Goal: Task Accomplishment & Management: Use online tool/utility

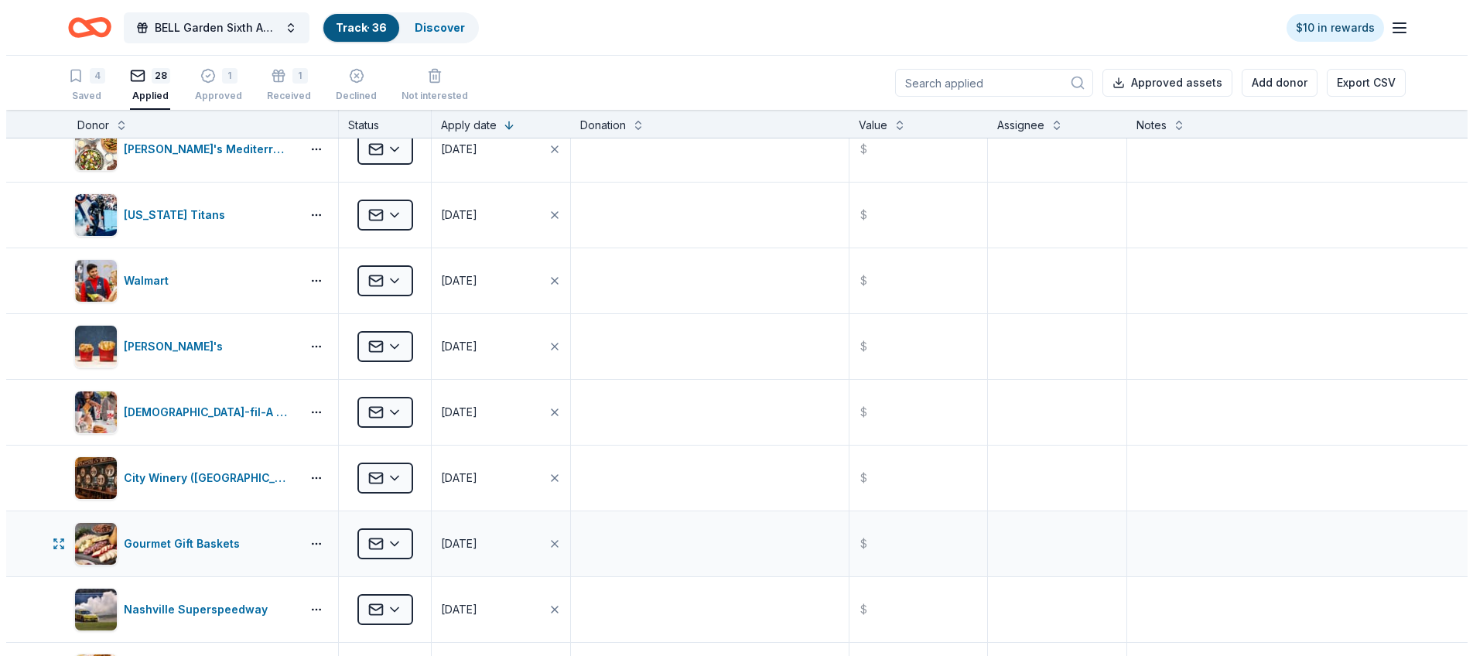
scroll to position [675, 0]
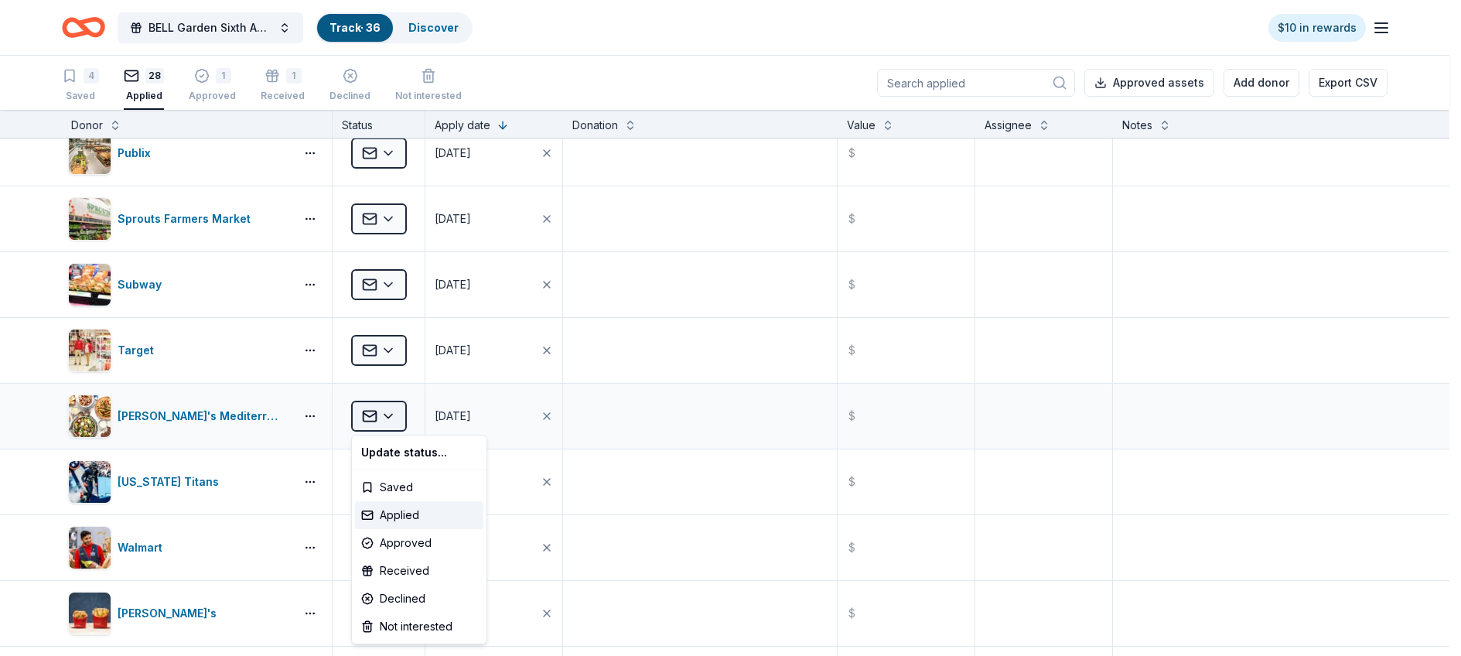
click at [389, 415] on html "BELL Garden Sixth Annual Virtual Auction Track · 36 Discover $10 in rewards 4 S…" at bounding box center [730, 328] width 1461 height 656
click at [417, 542] on div "Approved" at bounding box center [419, 543] width 128 height 28
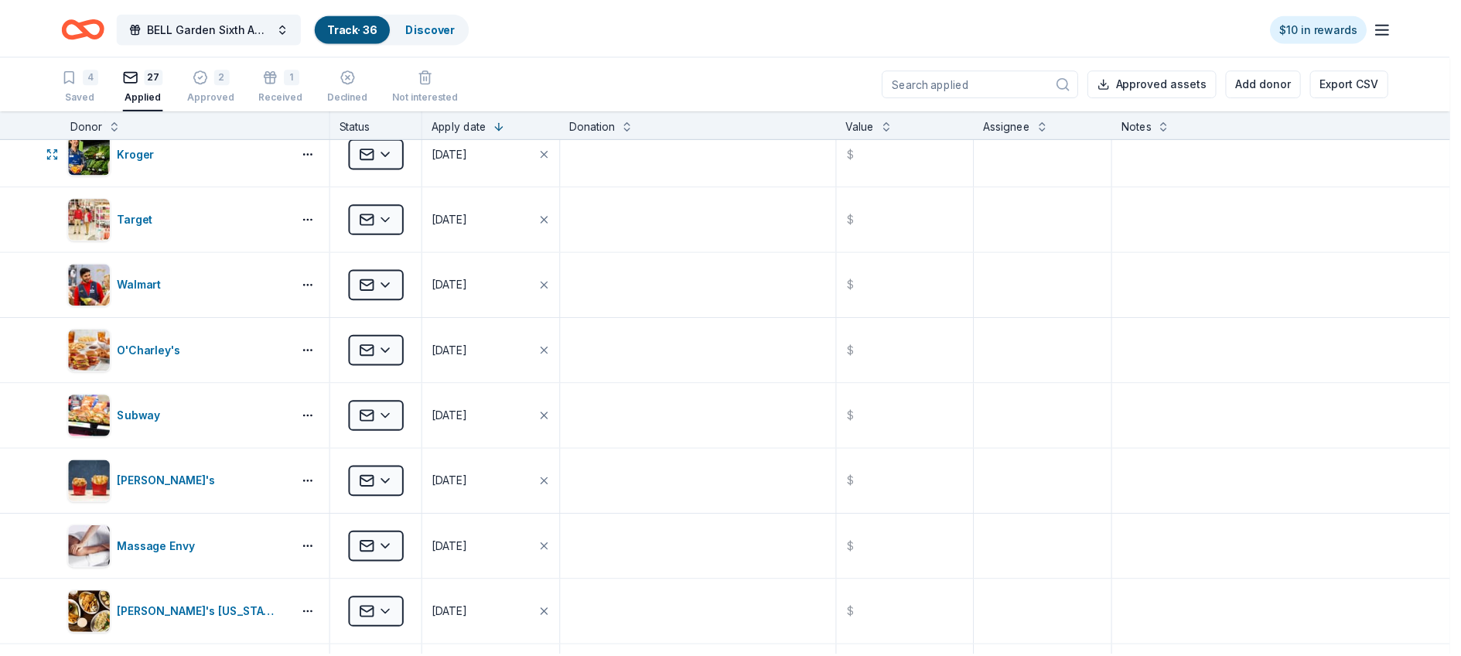
scroll to position [281, 0]
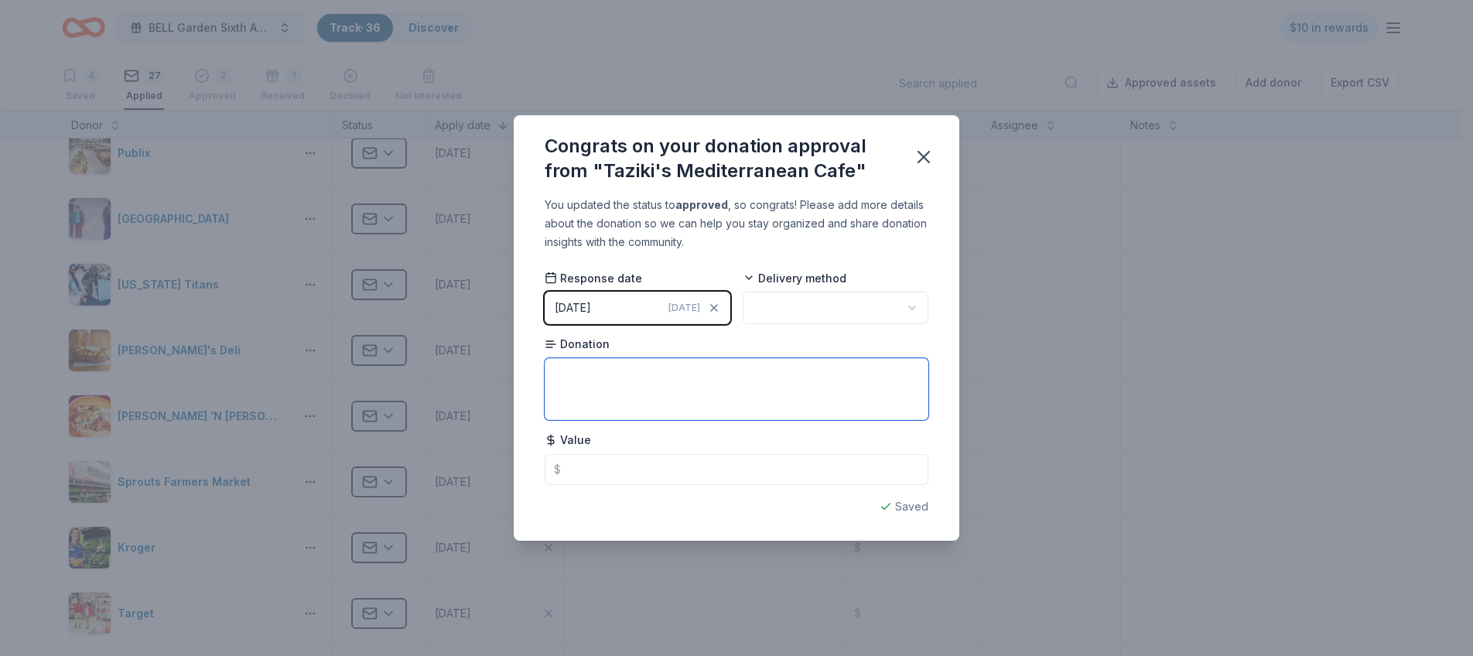
click at [597, 370] on textarea at bounding box center [737, 389] width 384 height 62
type textarea "Family Feast for Four"
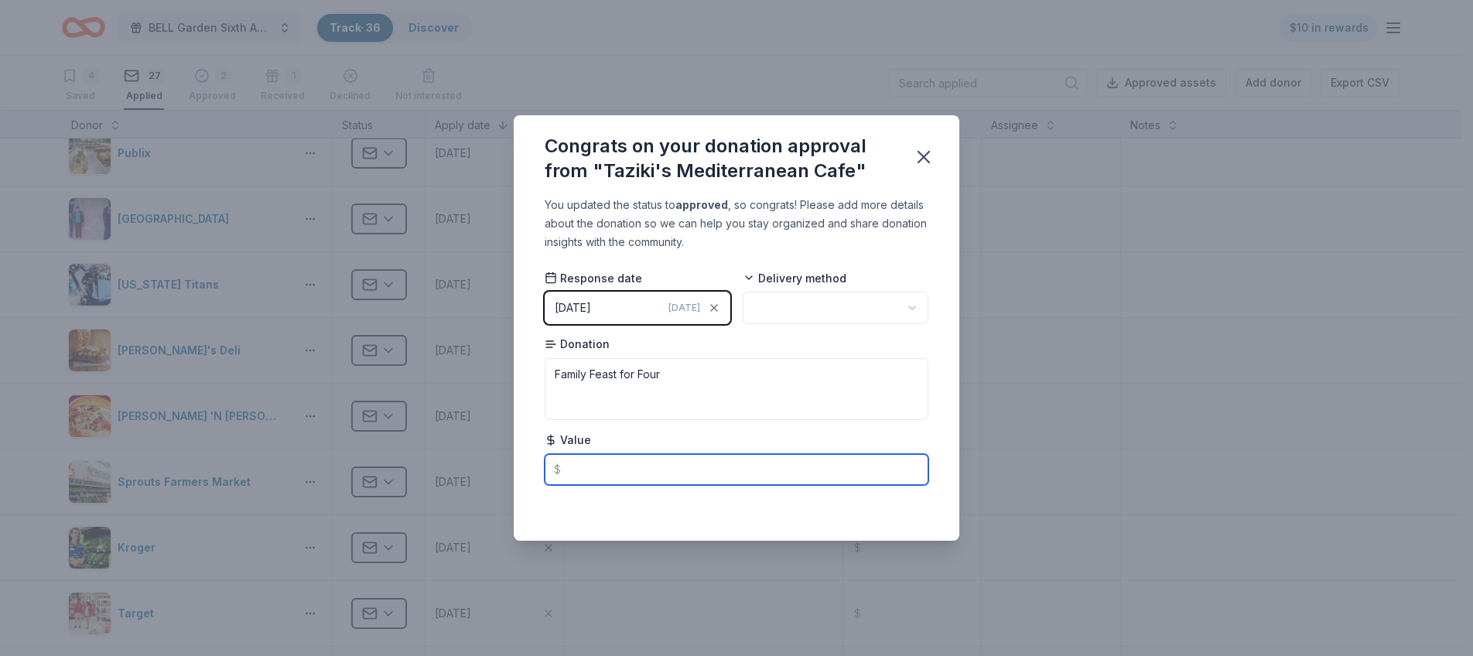
click at [602, 474] on input "text" at bounding box center [737, 469] width 384 height 31
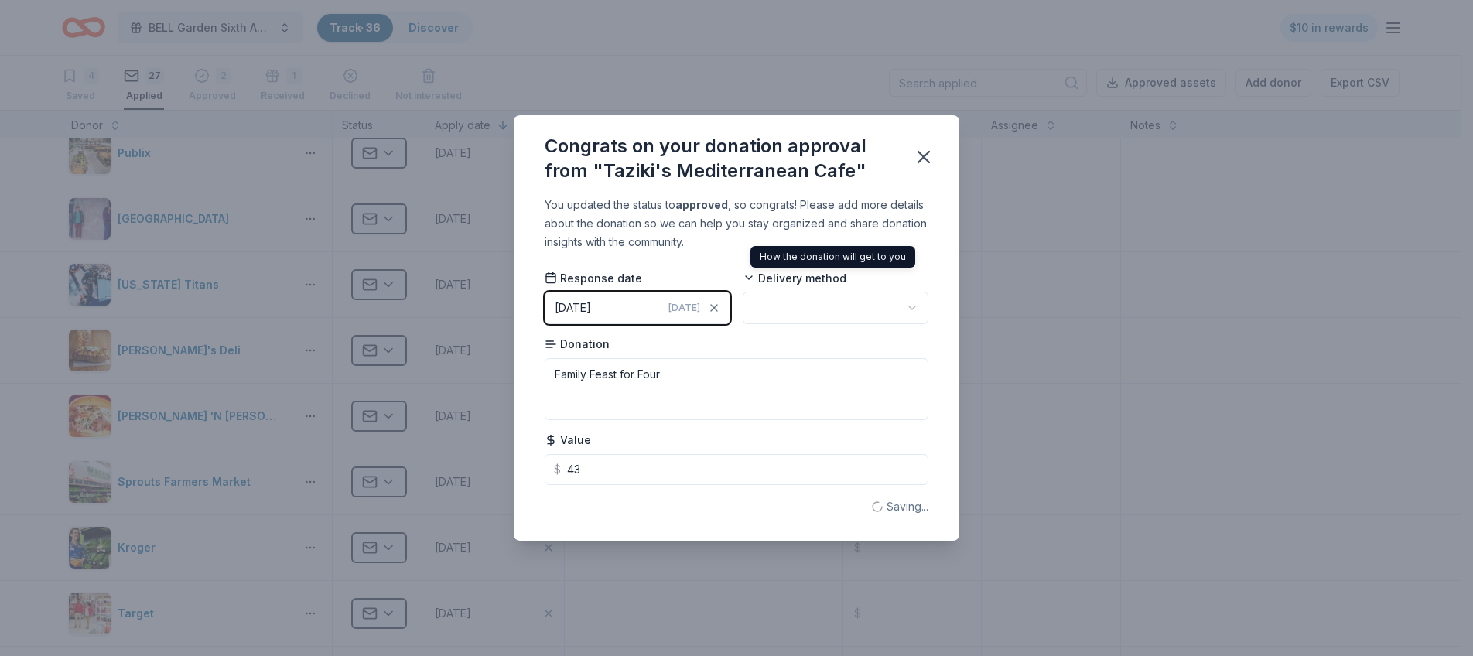
type input "43.00"
click at [783, 306] on html "BELL Garden Sixth Annual Virtual Auction Track · 36 Discover $10 in rewards 4 S…" at bounding box center [736, 328] width 1473 height 656
click at [930, 150] on icon "button" at bounding box center [924, 157] width 22 height 22
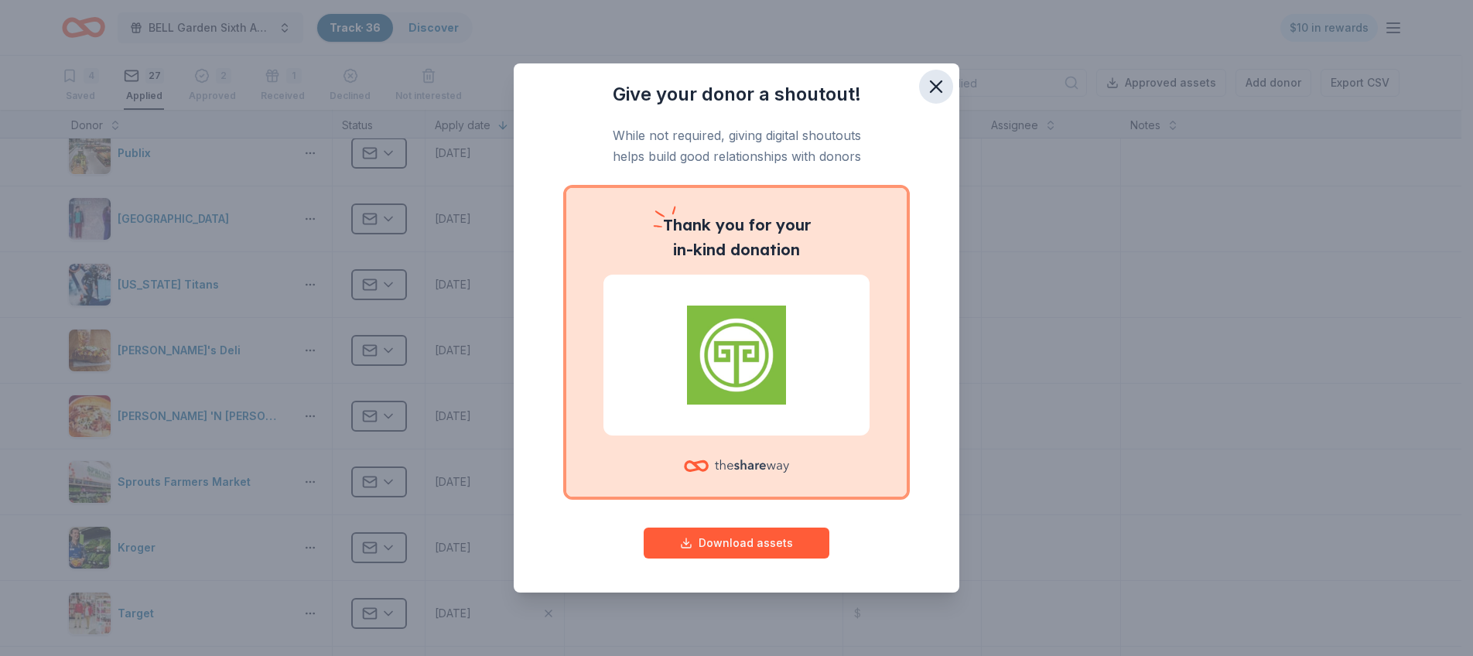
click at [937, 81] on icon "button" at bounding box center [936, 87] width 22 height 22
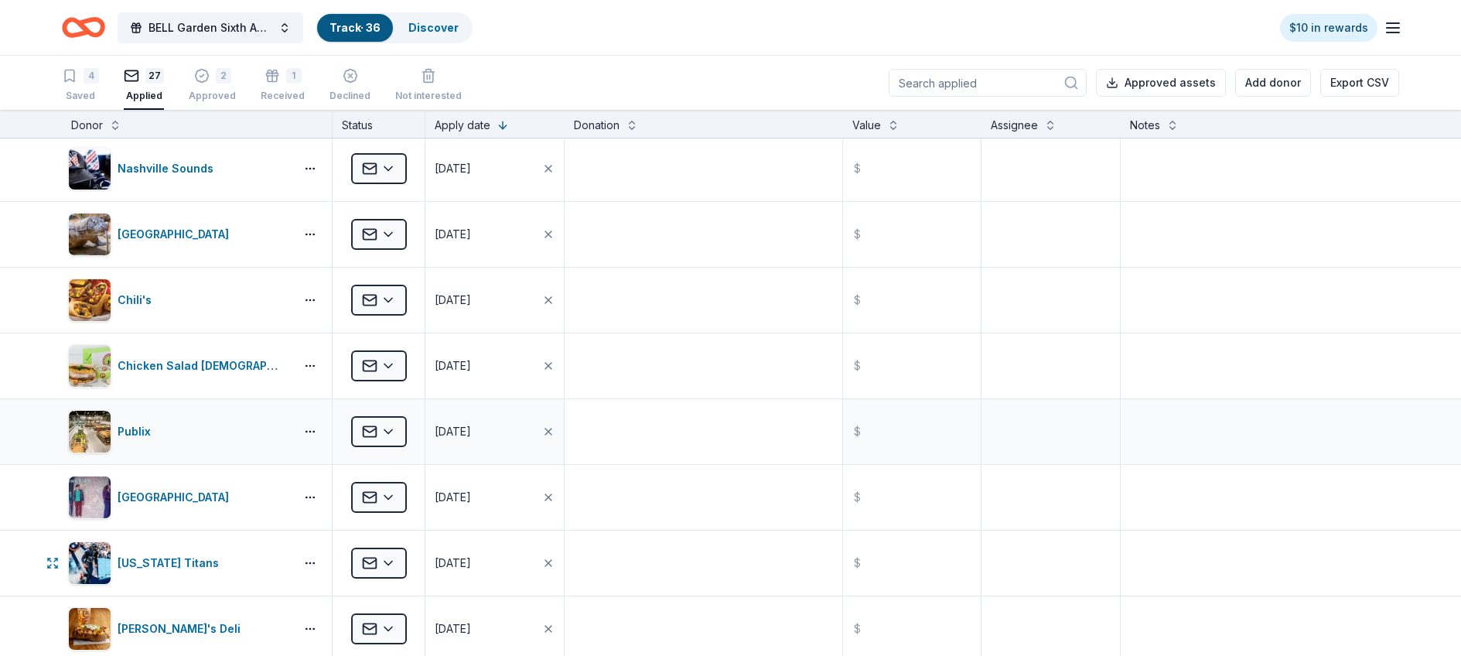
scroll to position [0, 0]
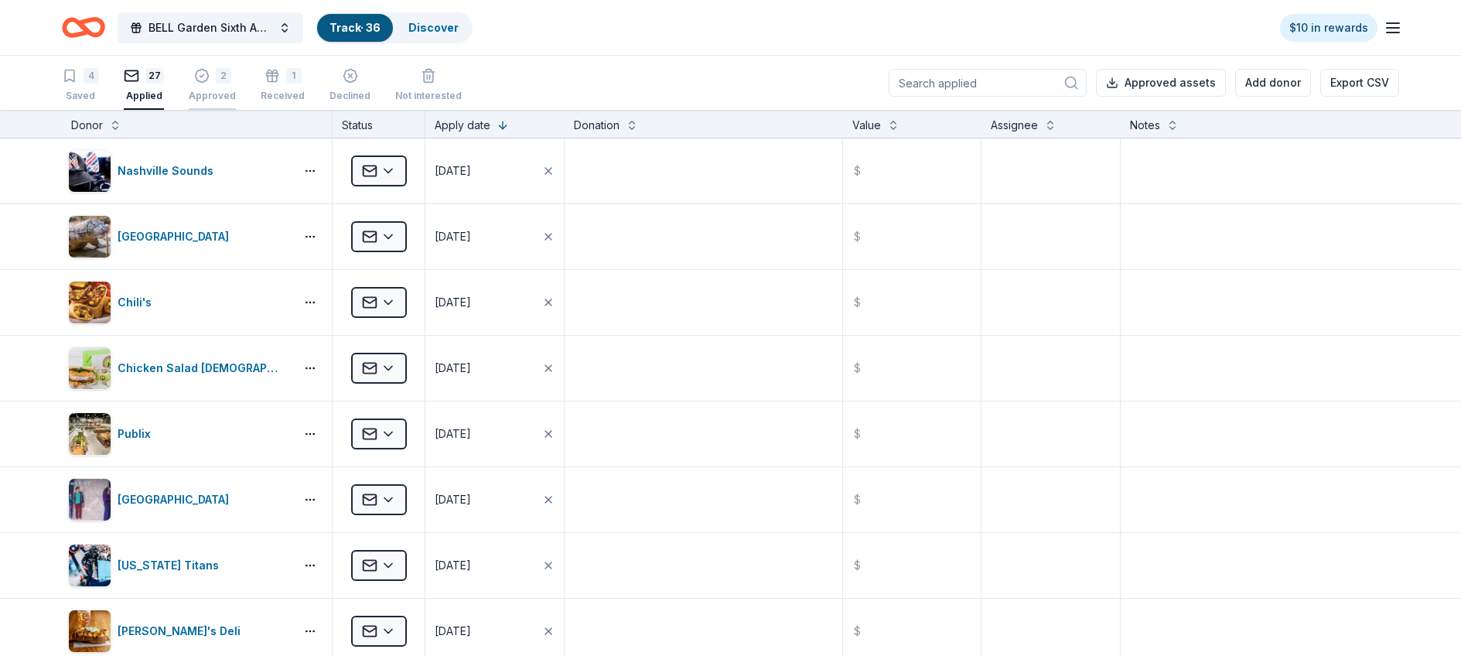
click at [217, 73] on div "2" at bounding box center [223, 70] width 15 height 15
